Goal: Information Seeking & Learning: Learn about a topic

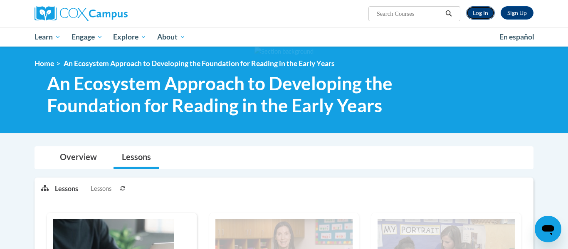
click at [482, 19] on link "Log In" at bounding box center [480, 12] width 29 height 13
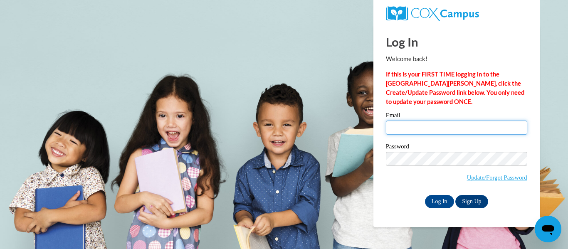
click at [416, 121] on input "Email" at bounding box center [456, 128] width 141 height 14
type input "catherine.peters@petalschools.com"
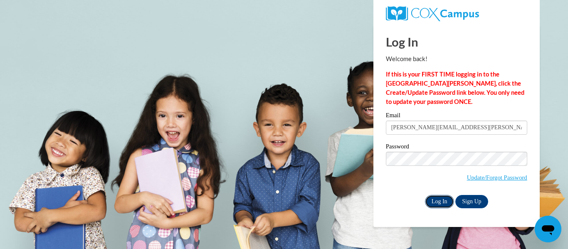
click at [440, 204] on input "Log In" at bounding box center [439, 201] width 29 height 13
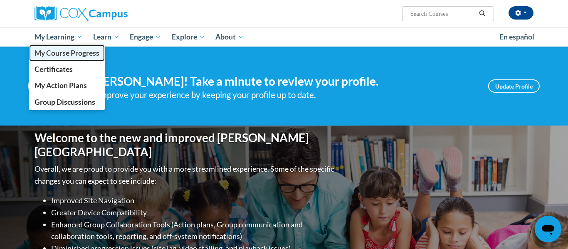
click at [64, 56] on span "My Course Progress" at bounding box center [67, 53] width 65 height 9
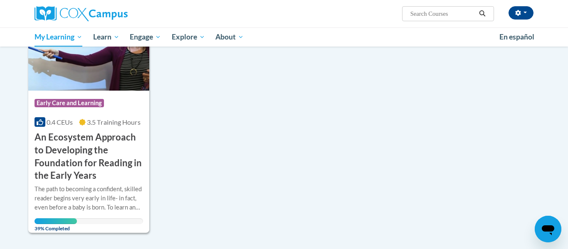
scroll to position [150, 0]
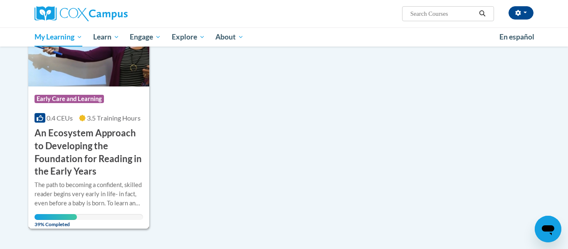
click at [109, 143] on h3 "An Ecosystem Approach to Developing the Foundation for Reading in the Early Yea…" at bounding box center [89, 152] width 109 height 51
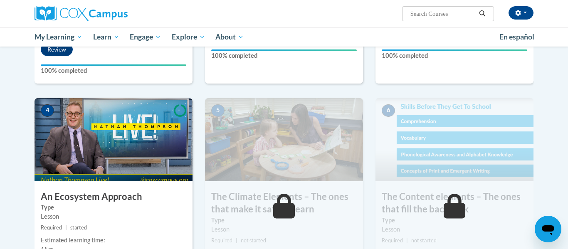
scroll to position [416, 0]
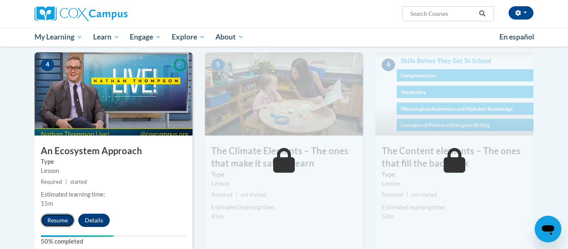
click at [67, 218] on button "Resume" at bounding box center [58, 220] width 34 height 13
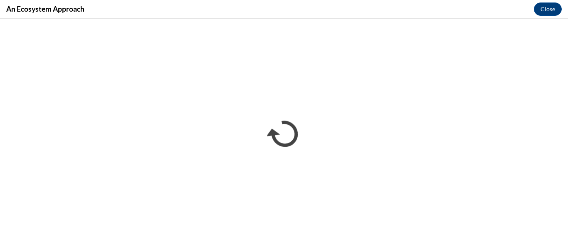
scroll to position [0, 0]
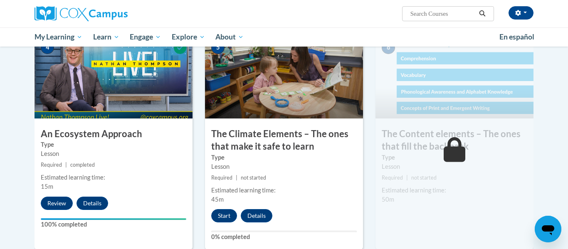
scroll to position [449, 0]
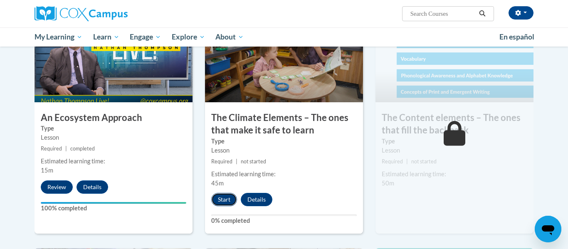
click at [223, 198] on button "Start" at bounding box center [224, 199] width 26 height 13
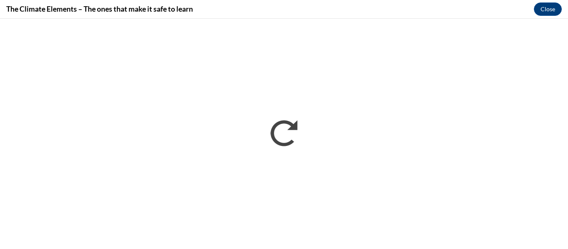
scroll to position [0, 0]
